Goal: Task Accomplishment & Management: Manage account settings

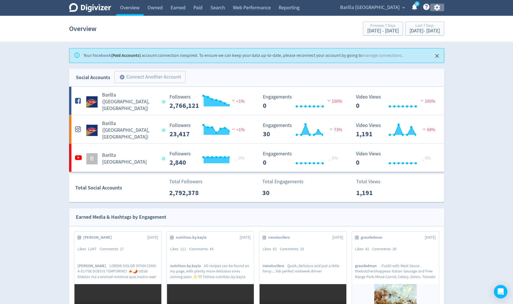
click at [437, 8] on icon "button" at bounding box center [437, 8] width 6 height 6
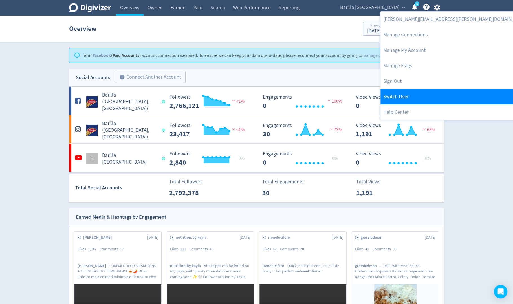
click at [404, 90] on link "Switch User" at bounding box center [455, 96] width 150 height 15
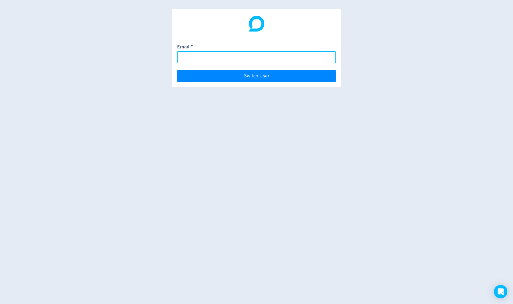
click at [309, 56] on input "Email *" at bounding box center [256, 57] width 159 height 12
paste input "[EMAIL_ADDRESS][DOMAIN_NAME]"
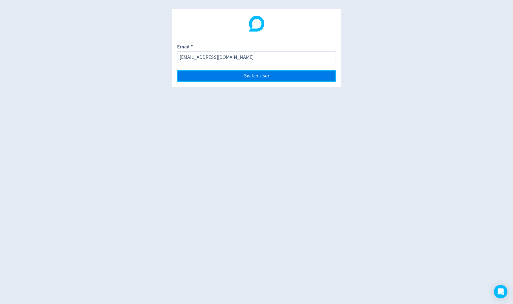
click at [310, 75] on button "Switch User" at bounding box center [256, 76] width 159 height 12
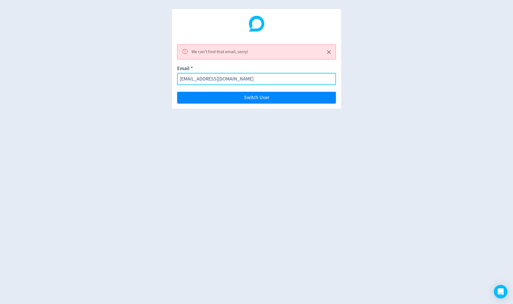
click at [224, 82] on input "[EMAIL_ADDRESS][DOMAIN_NAME]" at bounding box center [256, 79] width 159 height 12
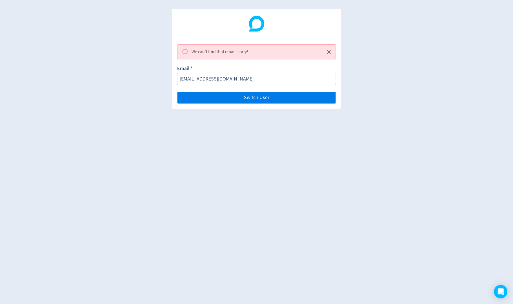
click at [223, 92] on button "Switch User" at bounding box center [256, 98] width 159 height 12
click at [327, 52] on icon "Close" at bounding box center [328, 52] width 6 height 6
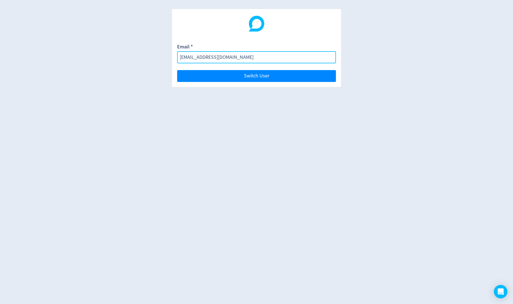
click at [303, 59] on input "[EMAIL_ADDRESS][DOMAIN_NAME]" at bounding box center [256, 57] width 159 height 12
paste input "[EMAIL_ADDRESS][DOMAIN_NAME]"
type input "[EMAIL_ADDRESS][DOMAIN_NAME]"
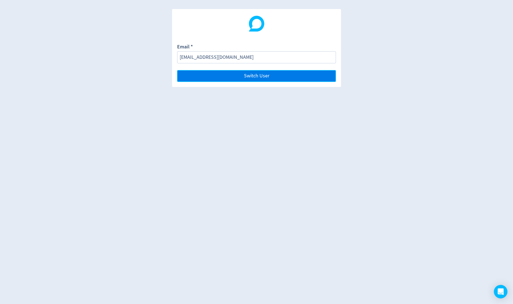
click at [300, 78] on button "Switch User" at bounding box center [256, 76] width 159 height 12
